Goal: Information Seeking & Learning: Learn about a topic

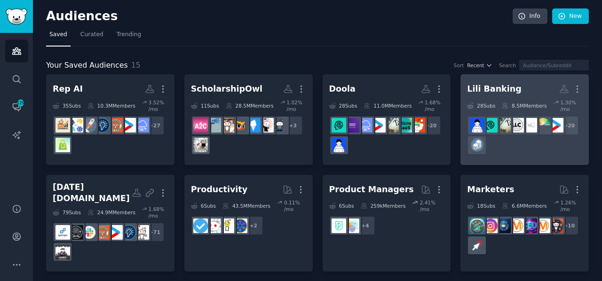
click at [516, 132] on div "+ 20" at bounding box center [524, 136] width 115 height 40
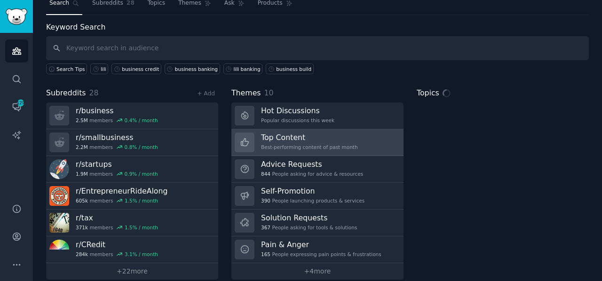
scroll to position [41, 0]
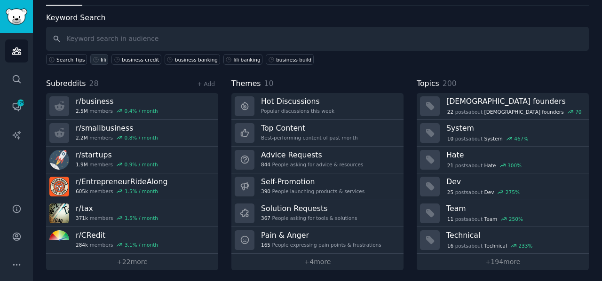
click at [93, 59] on icon at bounding box center [96, 59] width 7 height 7
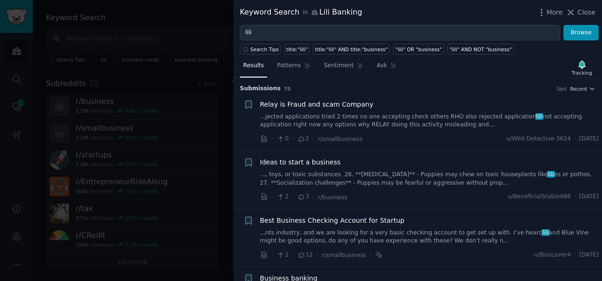
click at [343, 104] on span "Relay is Fraud and scam Company" at bounding box center [316, 105] width 113 height 10
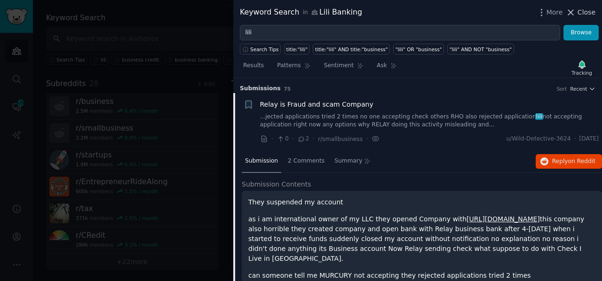
click at [573, 12] on icon at bounding box center [571, 12] width 5 height 5
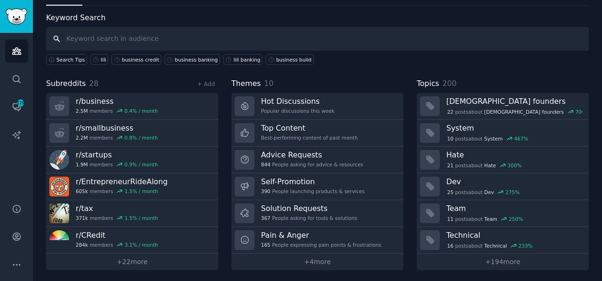
click at [339, 42] on input "text" at bounding box center [317, 39] width 543 height 24
click at [20, 110] on icon "Sidebar" at bounding box center [17, 108] width 8 height 8
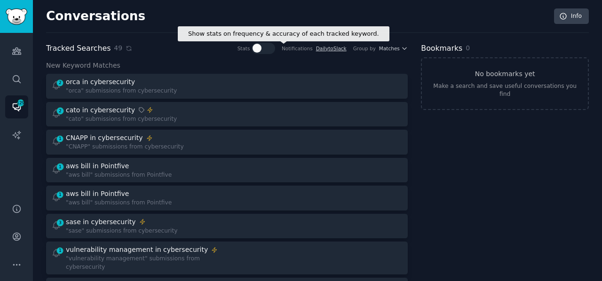
click at [262, 48] on div at bounding box center [257, 48] width 9 height 9
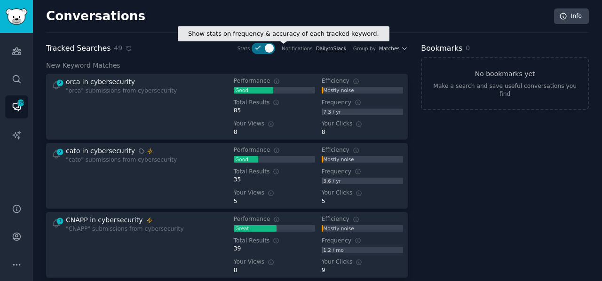
click at [274, 51] on div at bounding box center [269, 48] width 9 height 9
checkbox input "false"
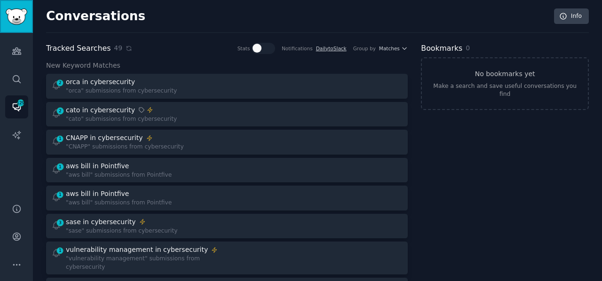
click at [14, 13] on img "Sidebar" at bounding box center [17, 16] width 22 height 16
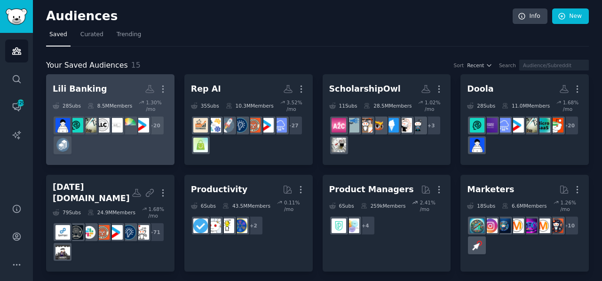
click at [113, 88] on h2 "Lili Banking More" at bounding box center [110, 89] width 115 height 16
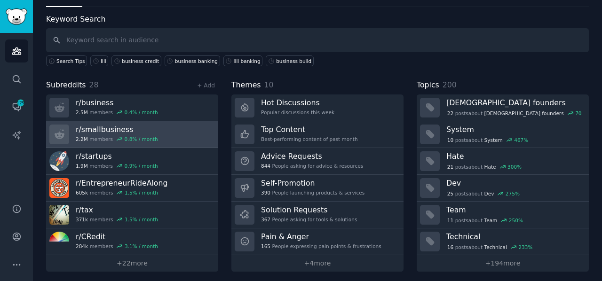
scroll to position [41, 0]
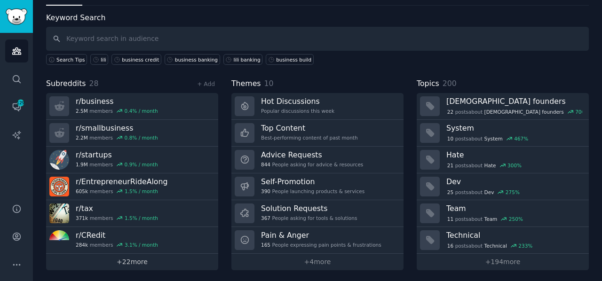
click at [137, 260] on link "+ 22 more" at bounding box center [132, 262] width 172 height 16
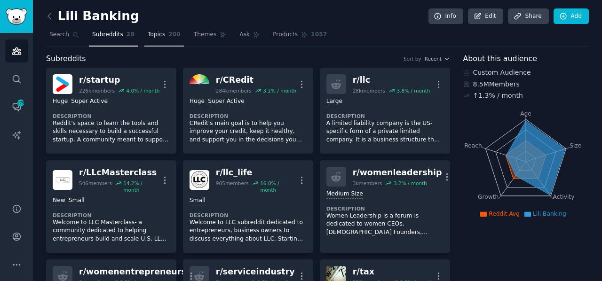
click at [145, 39] on link "Topics 200" at bounding box center [164, 36] width 40 height 19
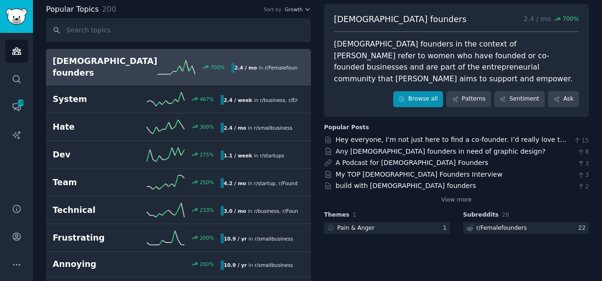
scroll to position [49, 0]
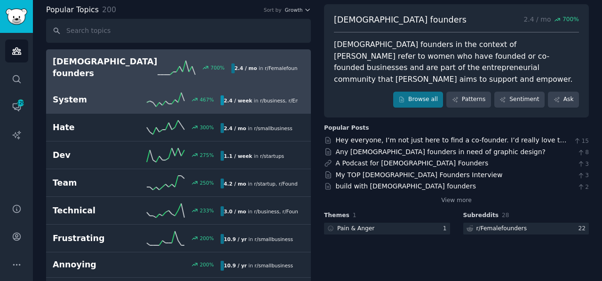
click at [128, 94] on h2 "System" at bounding box center [95, 100] width 84 height 12
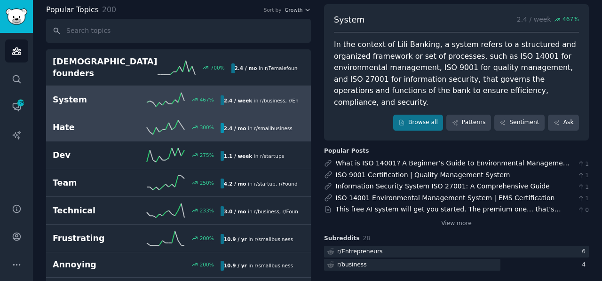
click at [96, 122] on h2 "Hate" at bounding box center [95, 128] width 84 height 12
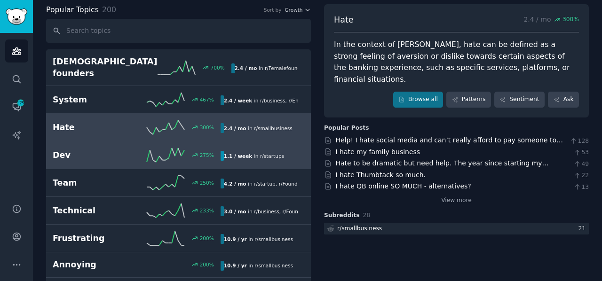
click at [114, 150] on h2 "Dev" at bounding box center [95, 156] width 84 height 12
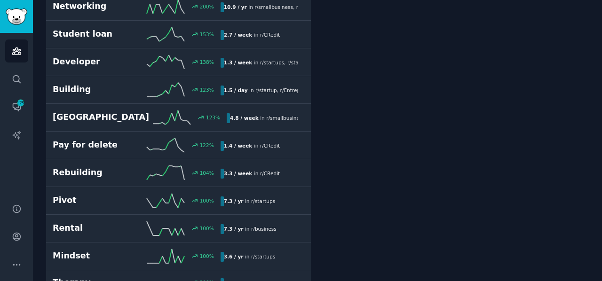
scroll to position [325, 0]
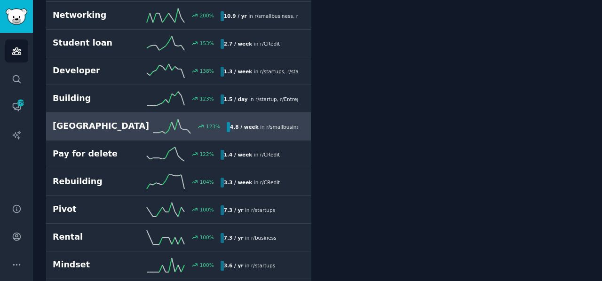
click at [112, 120] on h2 "[GEOGRAPHIC_DATA]" at bounding box center [101, 126] width 96 height 12
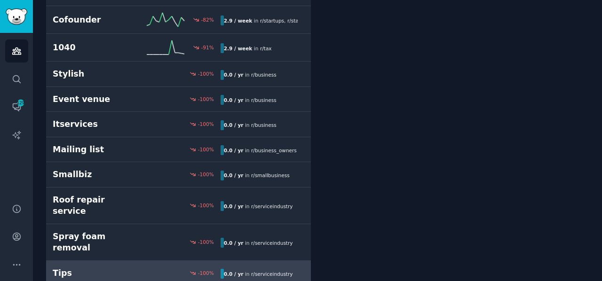
scroll to position [5250, 0]
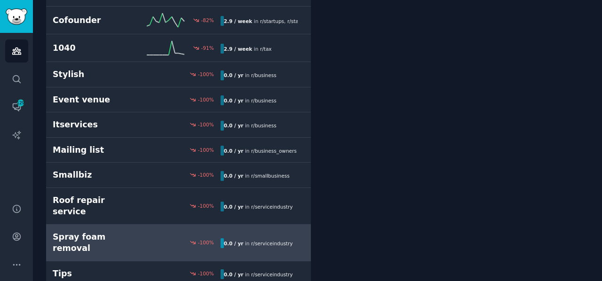
click at [139, 239] on div "-100 %" at bounding box center [178, 242] width 84 height 7
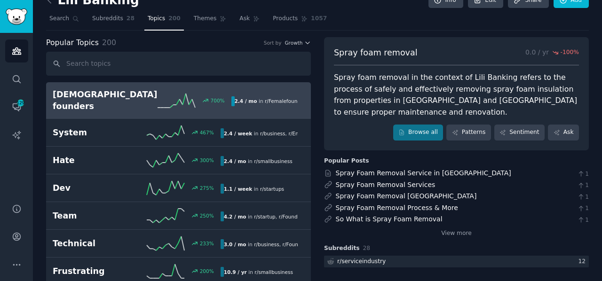
scroll to position [14, 0]
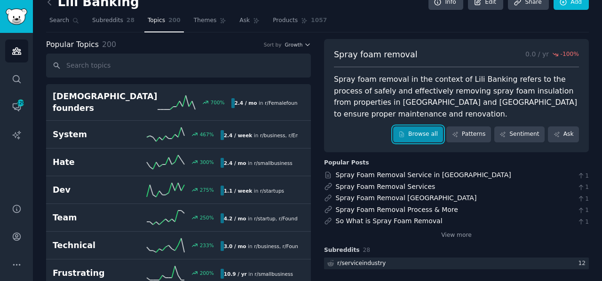
click at [417, 131] on link "Browse all" at bounding box center [418, 135] width 50 height 16
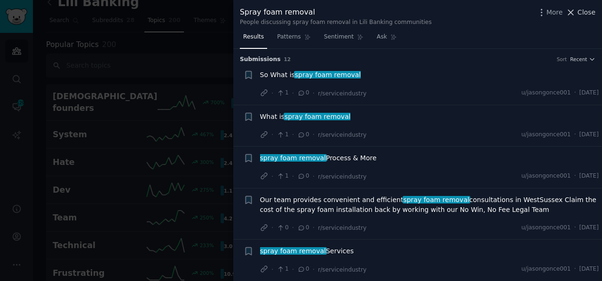
click at [571, 15] on icon at bounding box center [571, 12] width 5 height 5
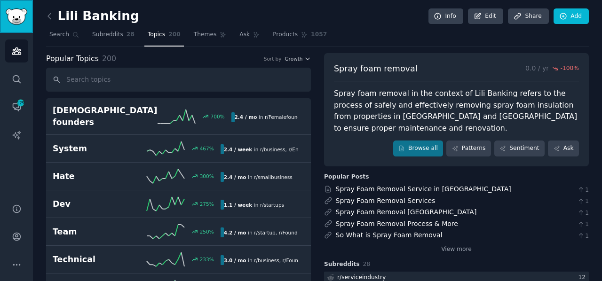
click at [17, 19] on img "Sidebar" at bounding box center [17, 16] width 22 height 16
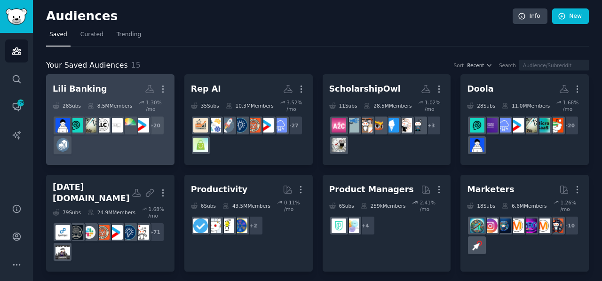
click at [97, 99] on div "8.5M Members" at bounding box center [109, 105] width 45 height 13
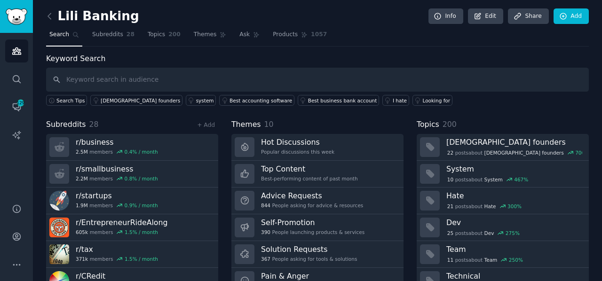
click at [412, 78] on input "text" at bounding box center [317, 80] width 543 height 24
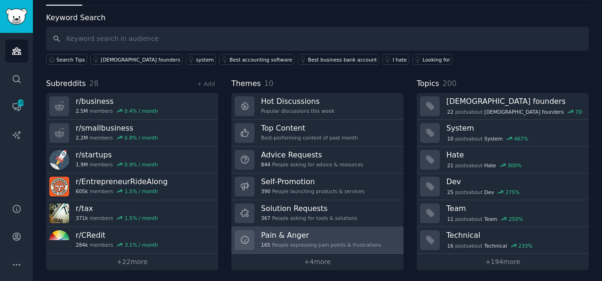
click at [311, 235] on h3 "Pain & Anger" at bounding box center [321, 235] width 120 height 10
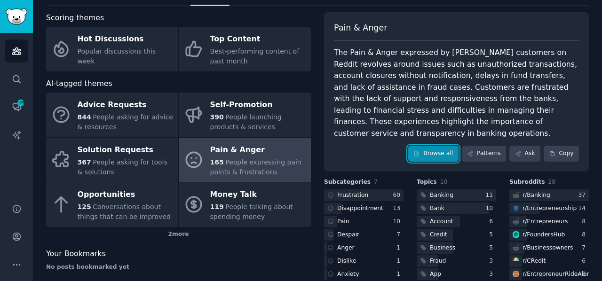
click at [443, 146] on link "Browse all" at bounding box center [433, 154] width 50 height 16
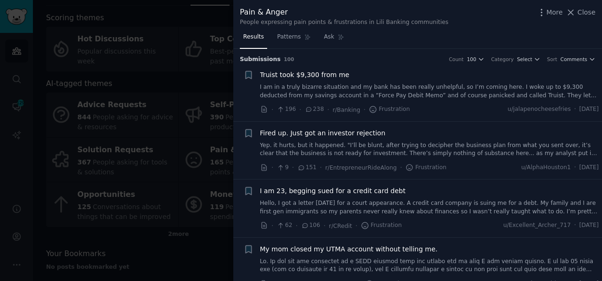
click at [412, 92] on link at bounding box center [429, 91] width 339 height 16
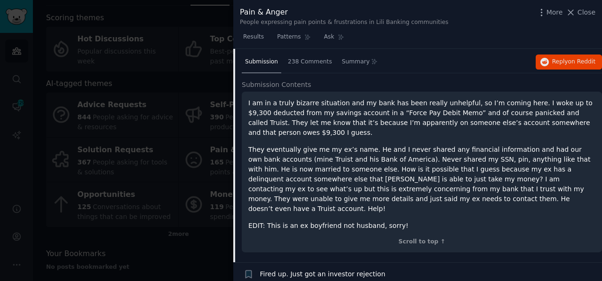
scroll to position [71, 0]
click at [562, 61] on span "Reply on Reddit" at bounding box center [573, 61] width 43 height 8
click at [574, 14] on icon at bounding box center [571, 12] width 5 height 5
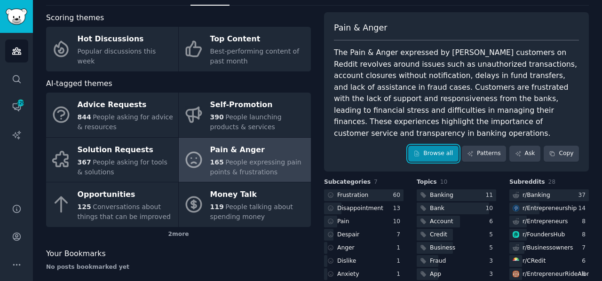
click at [428, 146] on link "Browse all" at bounding box center [433, 154] width 50 height 16
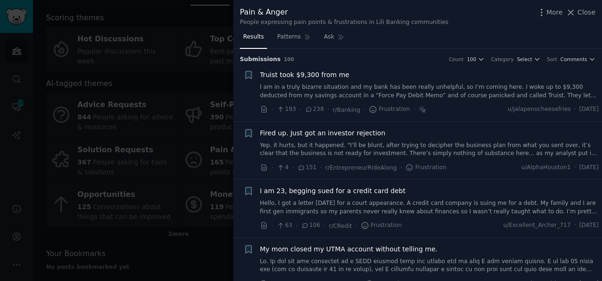
click at [334, 142] on link "Yep. it hurts, but it happened. "I’ll be blunt, after trying to decipher the bu…" at bounding box center [429, 150] width 339 height 16
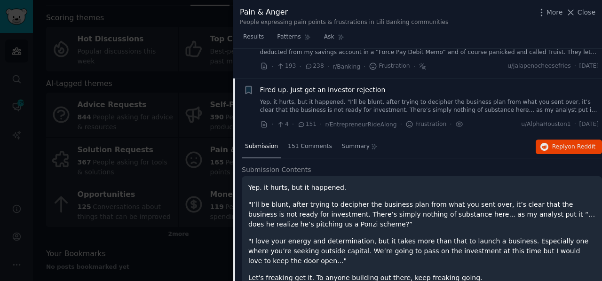
scroll to position [45, 0]
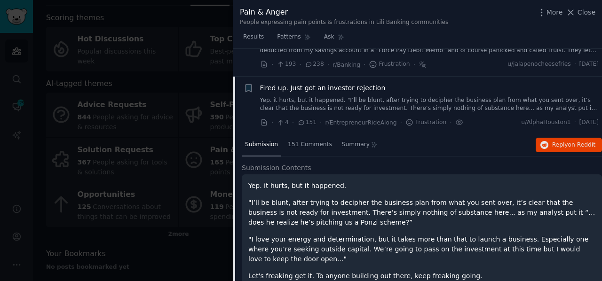
click at [339, 113] on div "Fired up. Just got an investor rejection Yep. it hurts, but it happened. "I’ll …" at bounding box center [429, 105] width 339 height 45
click at [346, 96] on link "Yep. it hurts, but it happened. "I’ll be blunt, after trying to decipher the bu…" at bounding box center [429, 104] width 339 height 16
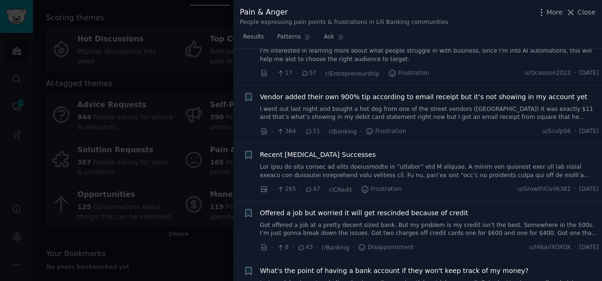
scroll to position [368, 0]
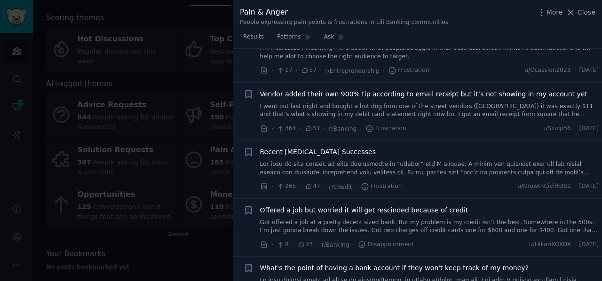
click at [184, 88] on div at bounding box center [301, 140] width 602 height 281
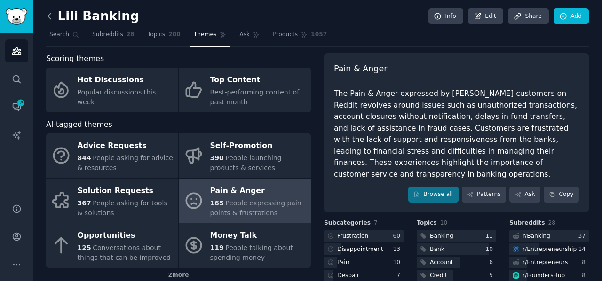
click at [48, 17] on icon at bounding box center [50, 16] width 10 height 10
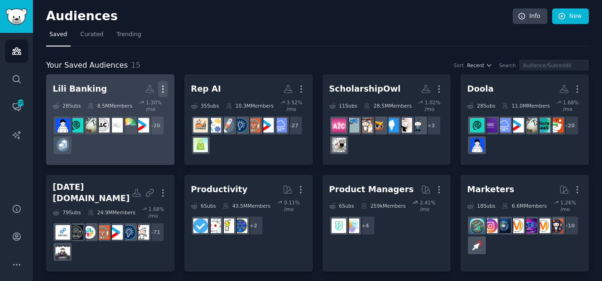
click at [161, 92] on icon "button" at bounding box center [163, 89] width 10 height 10
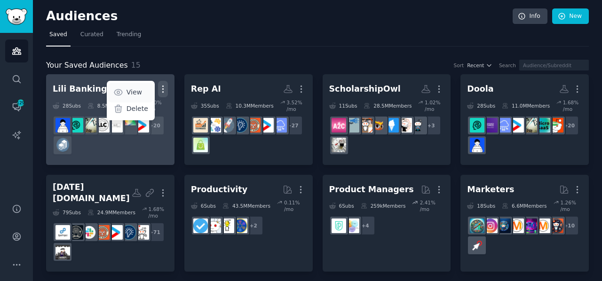
click at [131, 90] on p "View" at bounding box center [135, 92] width 16 height 10
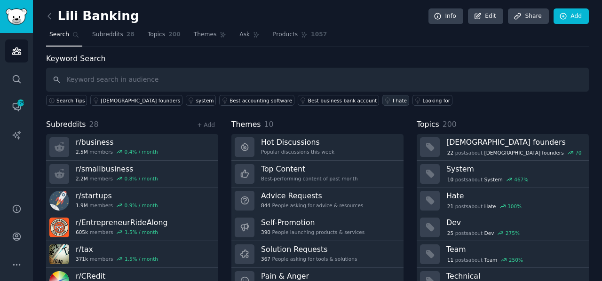
click at [384, 99] on icon at bounding box center [387, 100] width 7 height 7
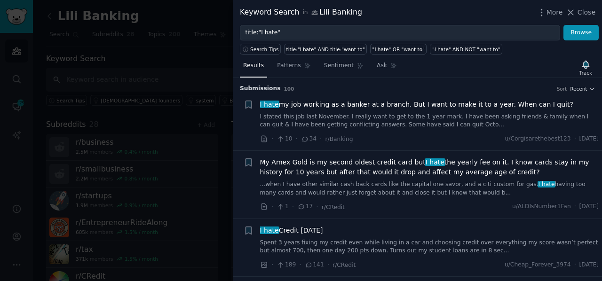
click at [214, 67] on div at bounding box center [301, 140] width 602 height 281
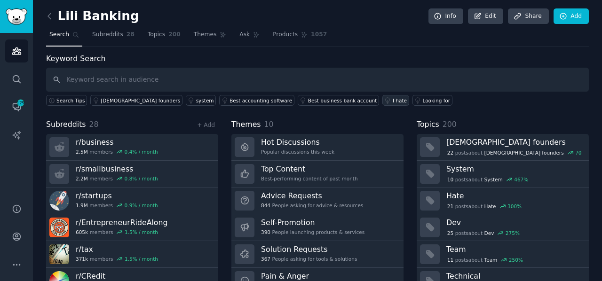
click at [393, 97] on div "I hate" at bounding box center [400, 100] width 14 height 7
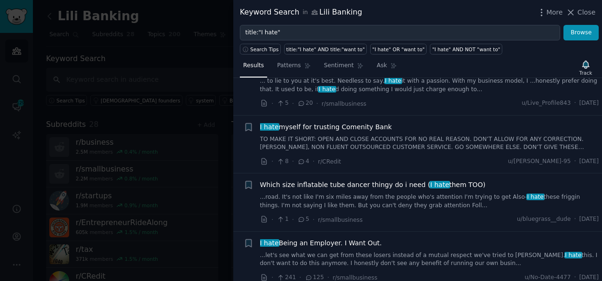
scroll to position [579, 0]
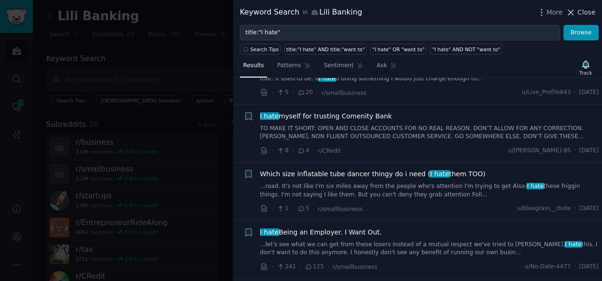
click at [576, 15] on icon at bounding box center [571, 13] width 10 height 10
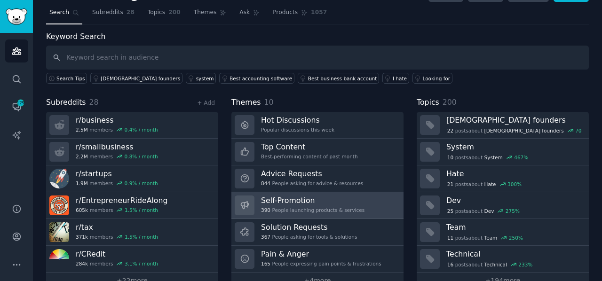
scroll to position [41, 0]
